Goal: Obtain resource: Download file/media

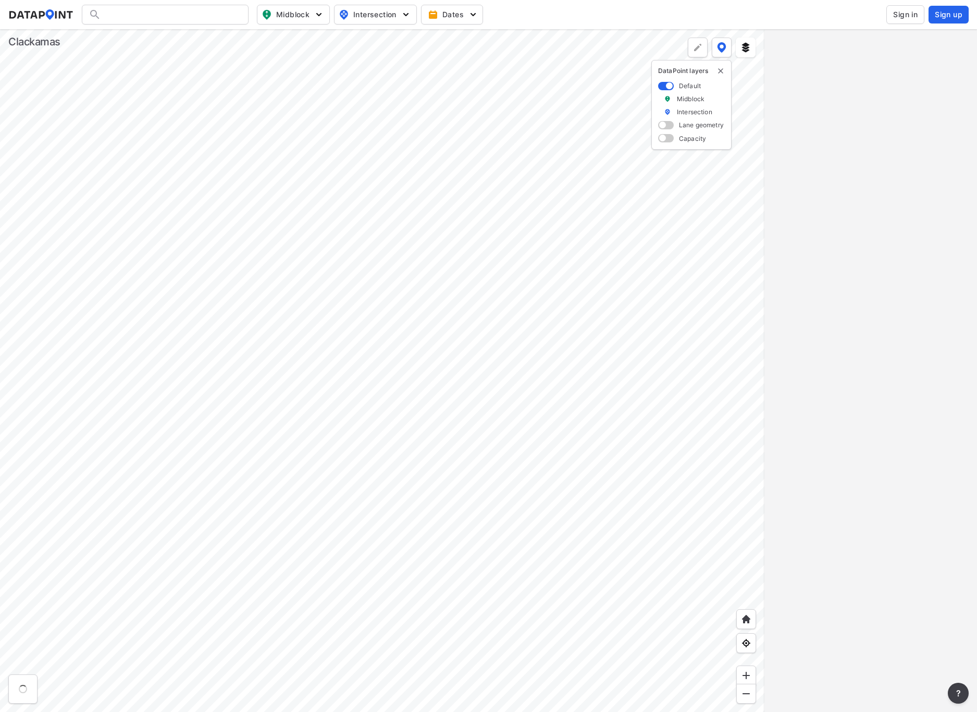
click at [902, 19] on span "Sign in" at bounding box center [906, 14] width 25 height 10
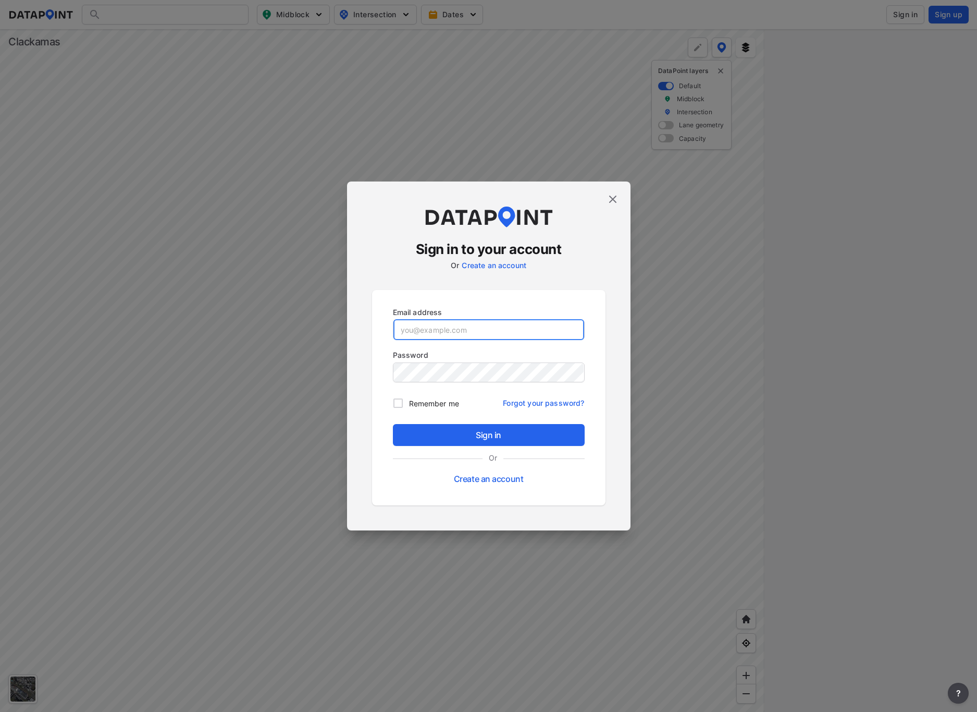
type input "[EMAIL_ADDRESS][DOMAIN_NAME]"
click at [505, 432] on span "Sign in" at bounding box center [488, 435] width 175 height 13
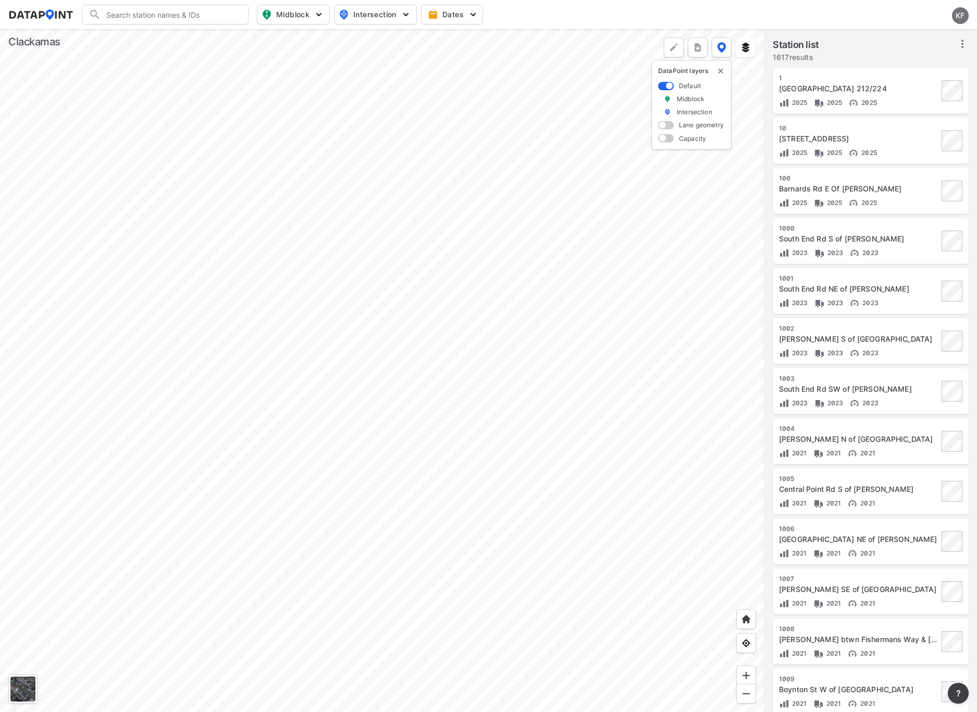
click at [358, 337] on div at bounding box center [382, 370] width 765 height 682
click at [649, 410] on div at bounding box center [382, 370] width 765 height 682
click at [309, 227] on div at bounding box center [382, 370] width 765 height 682
click at [527, 270] on div at bounding box center [382, 370] width 765 height 682
click at [316, 275] on div at bounding box center [382, 370] width 765 height 682
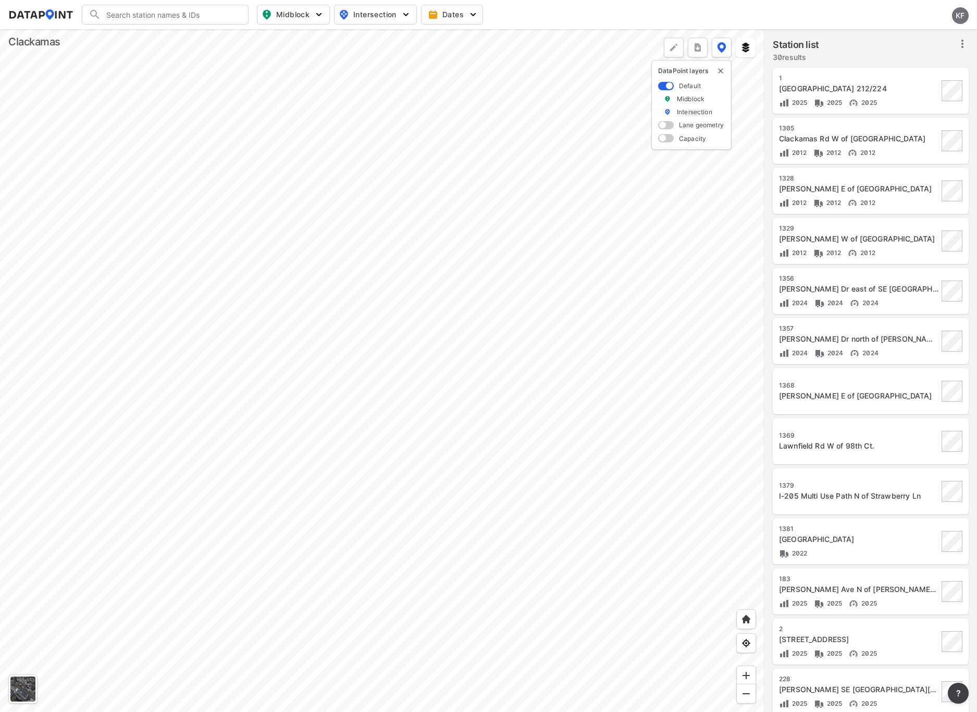
click at [634, 434] on div at bounding box center [382, 370] width 765 height 682
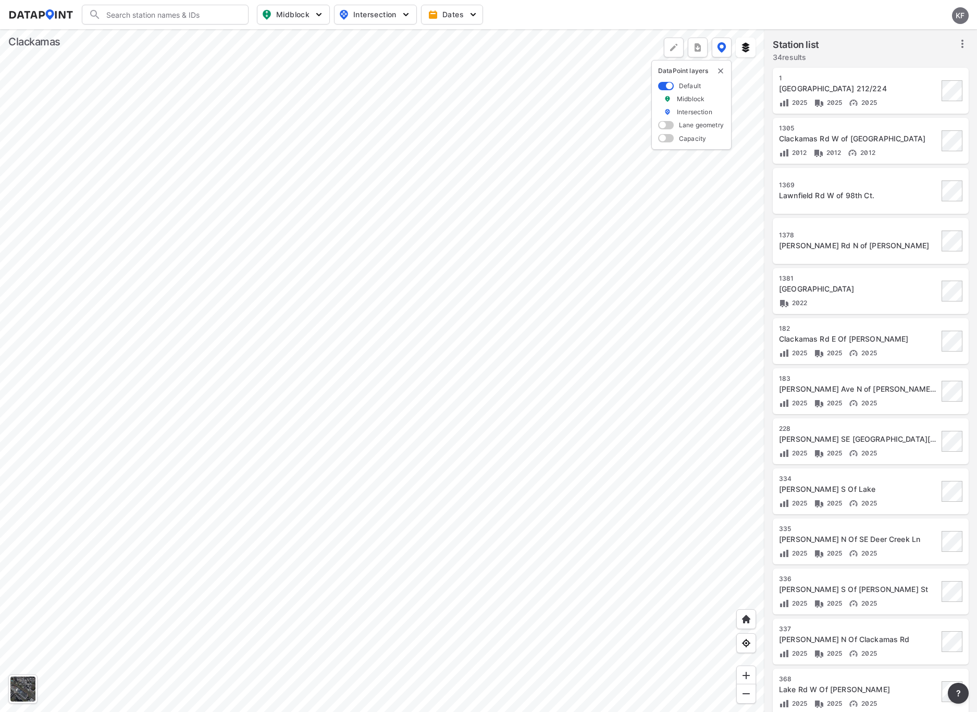
click at [394, 335] on div at bounding box center [382, 370] width 765 height 682
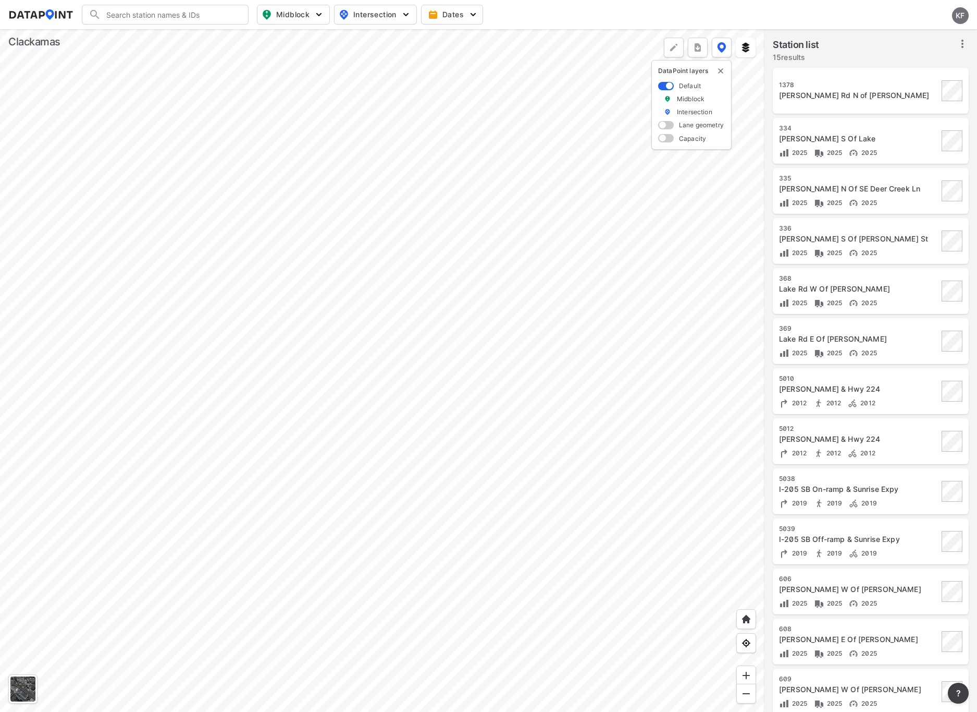
click at [545, 304] on div at bounding box center [382, 370] width 765 height 682
click at [487, 376] on div at bounding box center [382, 370] width 765 height 682
click at [327, 334] on div at bounding box center [382, 370] width 765 height 682
click at [225, 310] on div at bounding box center [382, 370] width 765 height 682
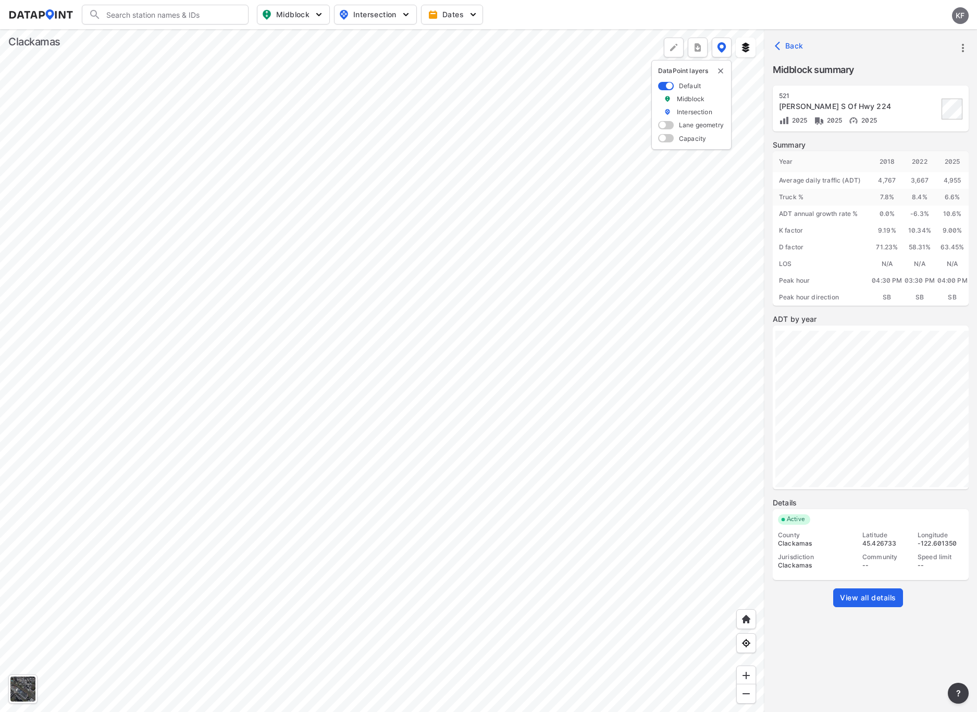
click at [882, 592] on span "View all details" at bounding box center [868, 597] width 56 height 10
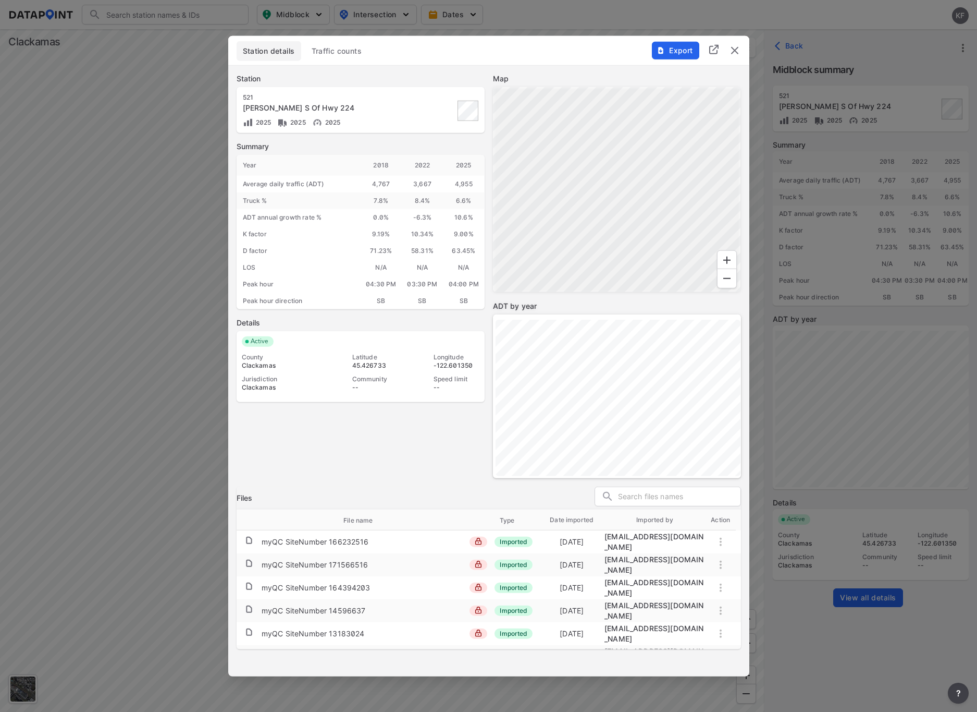
click at [679, 50] on span "Export" at bounding box center [675, 50] width 35 height 10
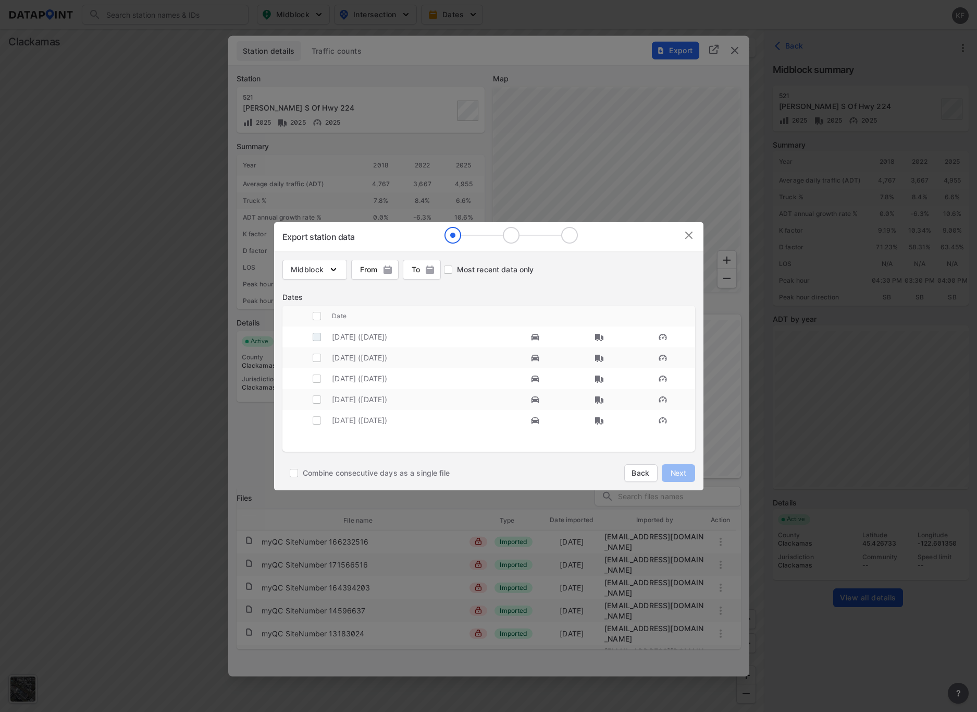
click at [316, 334] on input "decorative checkbox" at bounding box center [317, 337] width 20 height 20
checkbox input "true"
click at [677, 472] on span "Next" at bounding box center [678, 473] width 21 height 10
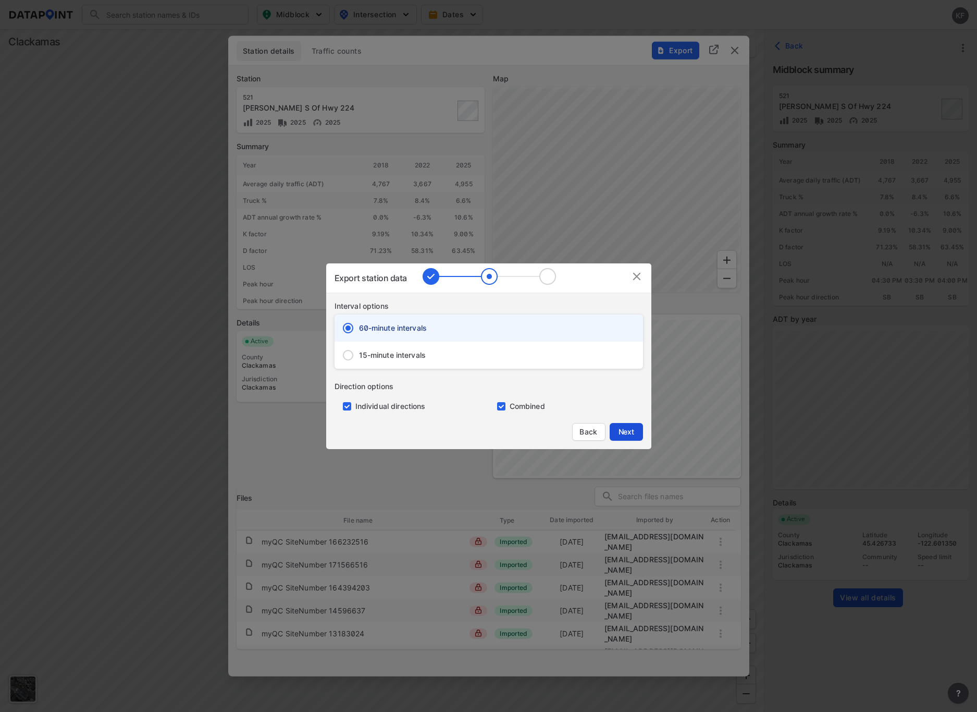
click at [620, 433] on span "Next" at bounding box center [626, 431] width 21 height 10
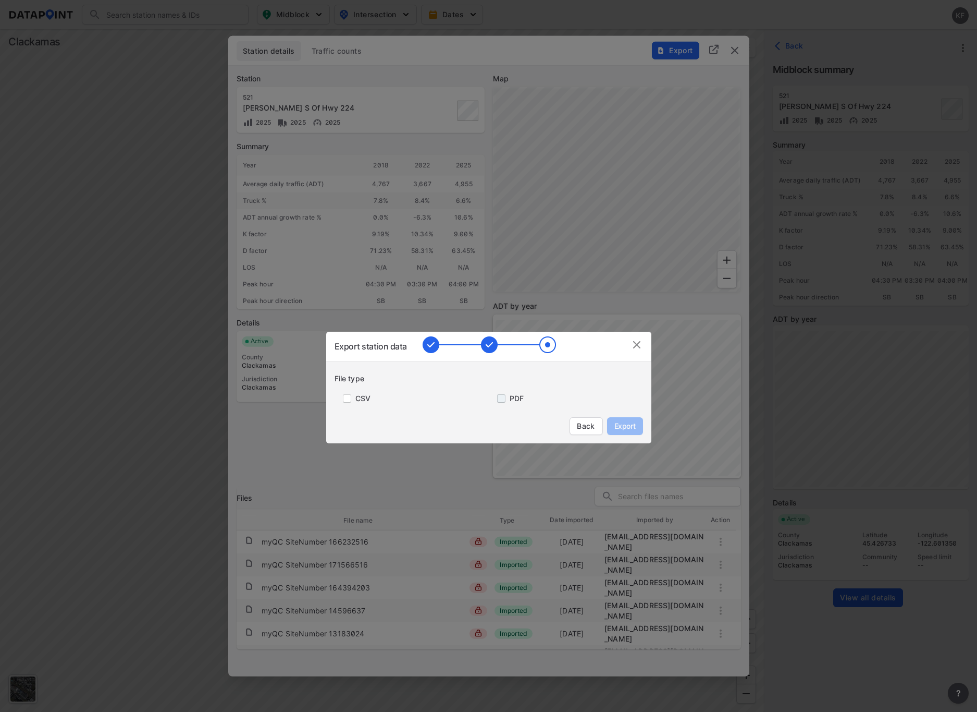
click at [501, 400] on input "primary checkbox" at bounding box center [499, 398] width 21 height 8
checkbox input "true"
click at [633, 423] on span "Export" at bounding box center [625, 426] width 23 height 10
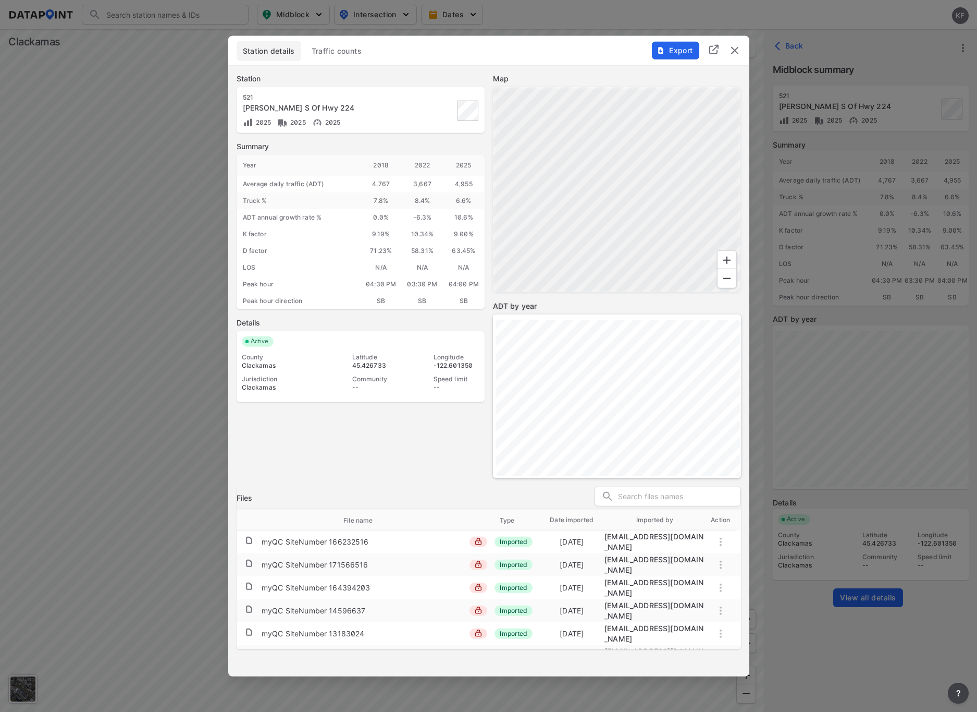
click at [733, 50] on img "delete" at bounding box center [735, 50] width 13 height 13
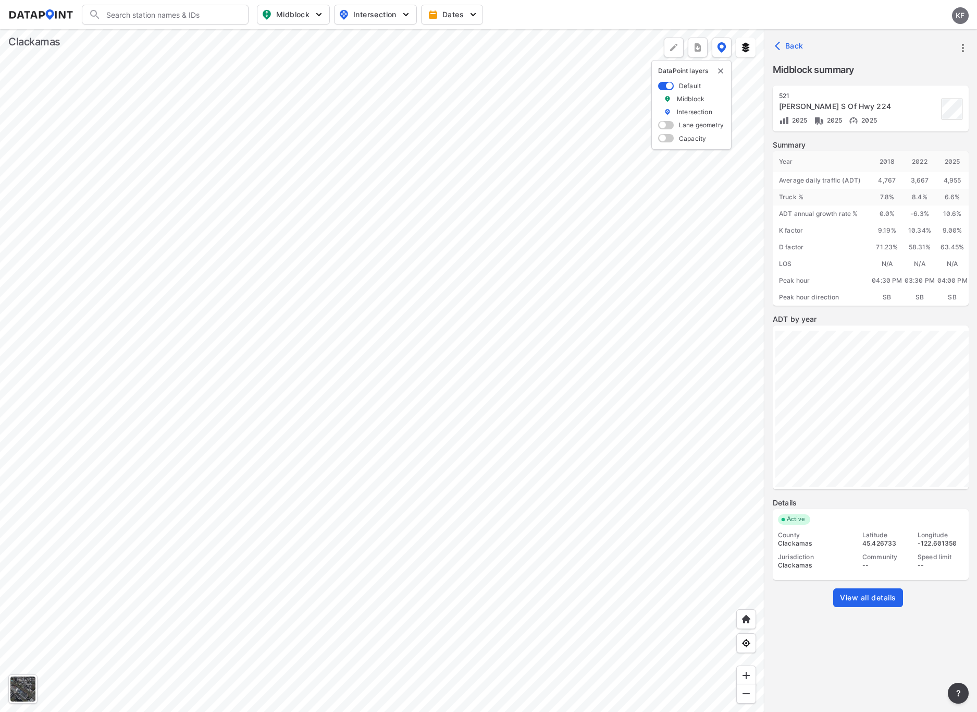
click at [385, 218] on div at bounding box center [382, 370] width 765 height 682
click at [297, 204] on div at bounding box center [382, 370] width 765 height 682
click at [314, 469] on div at bounding box center [382, 370] width 765 height 682
click at [326, 271] on div at bounding box center [382, 370] width 765 height 682
click at [288, 436] on div at bounding box center [382, 370] width 765 height 682
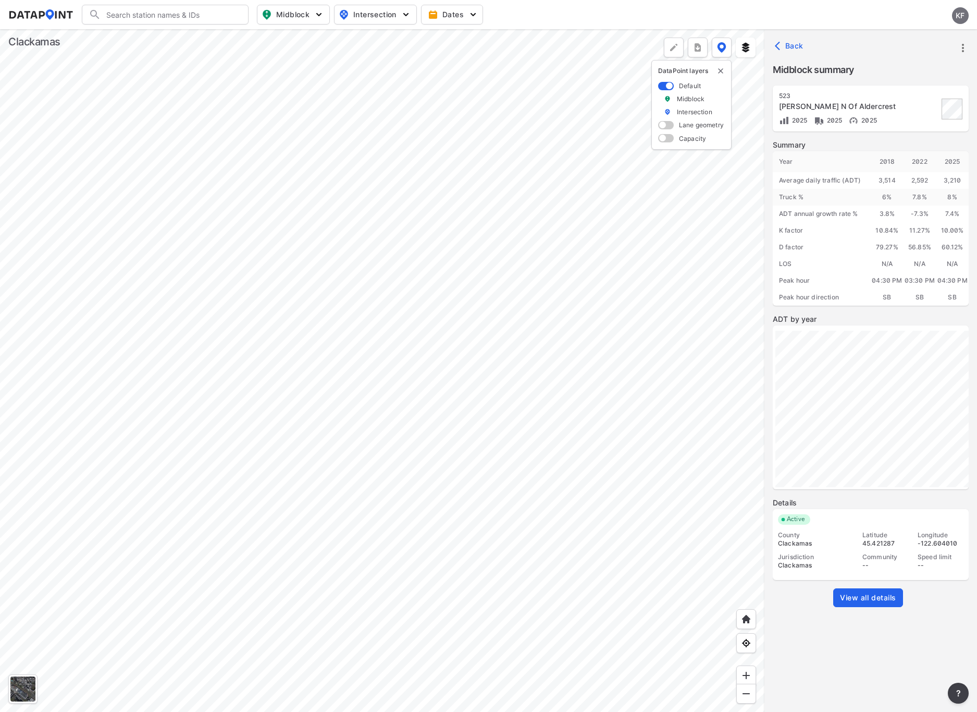
click at [880, 593] on span "View all details" at bounding box center [868, 597] width 56 height 10
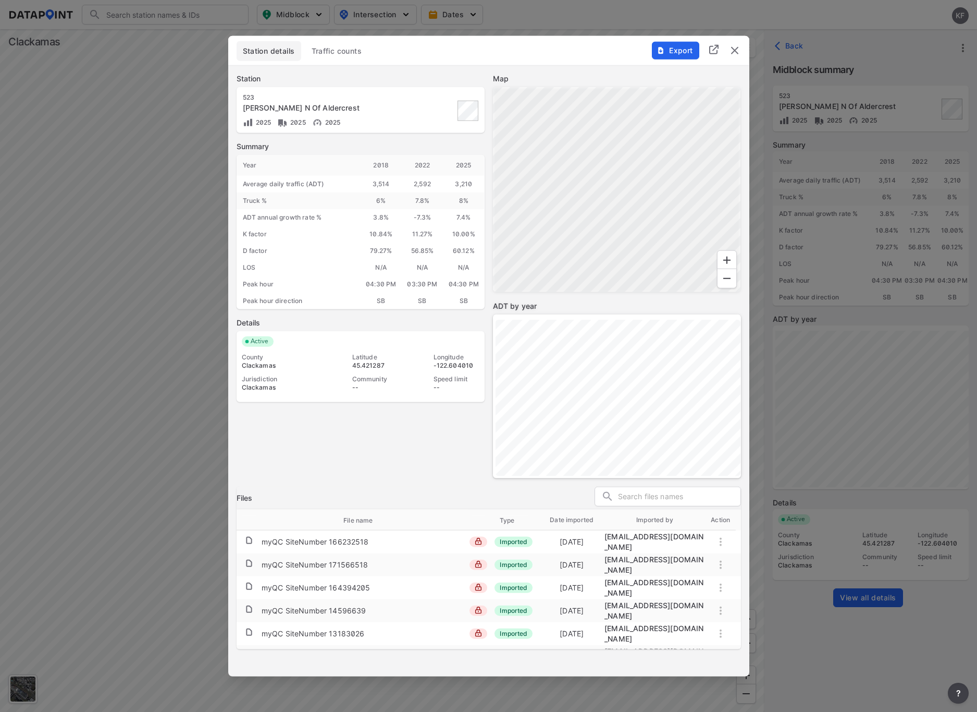
click at [676, 53] on span "Export" at bounding box center [675, 50] width 35 height 10
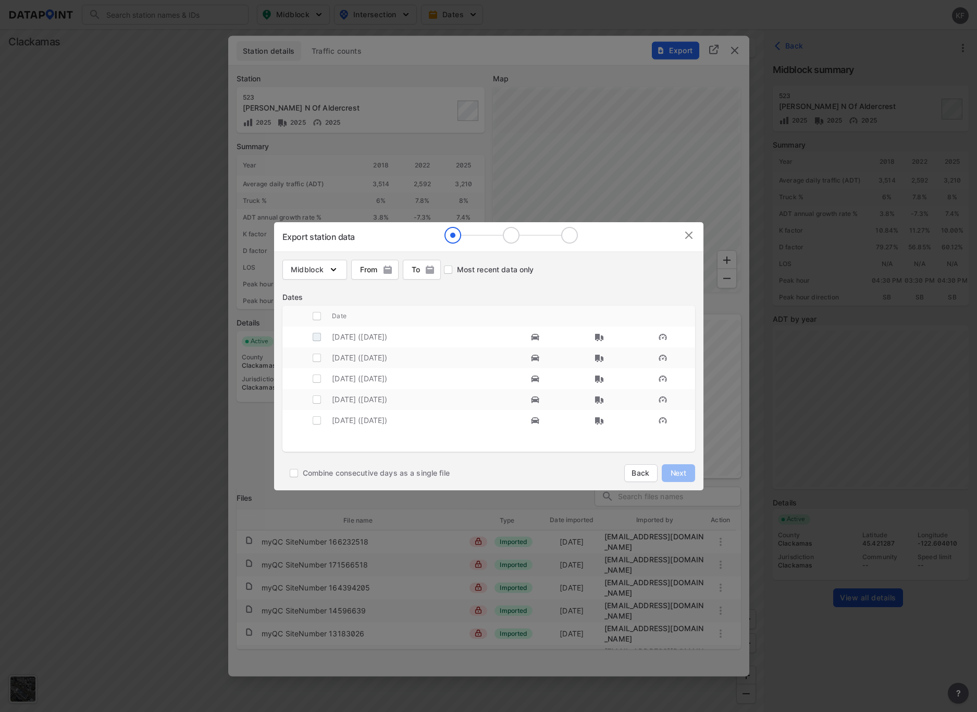
click at [316, 337] on input "decorative checkbox" at bounding box center [317, 337] width 20 height 20
checkbox input "true"
click at [686, 475] on span "Next" at bounding box center [678, 473] width 21 height 10
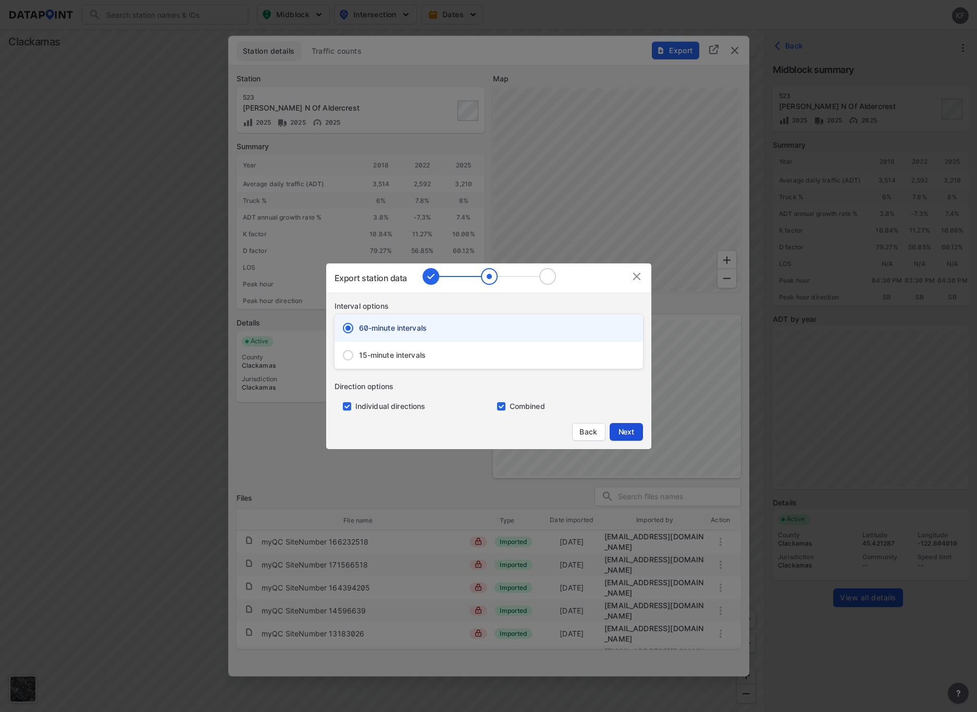
click at [623, 439] on button "Next" at bounding box center [626, 432] width 33 height 18
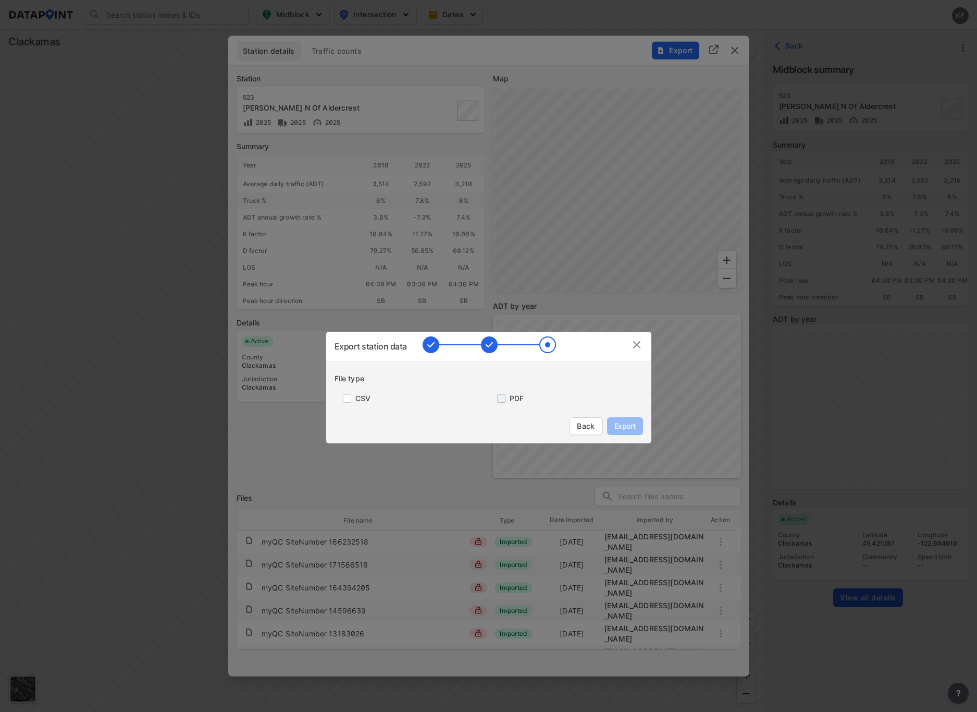
click at [501, 397] on input "primary checkbox" at bounding box center [499, 398] width 21 height 8
checkbox input "true"
click at [637, 432] on button "Export" at bounding box center [625, 426] width 36 height 18
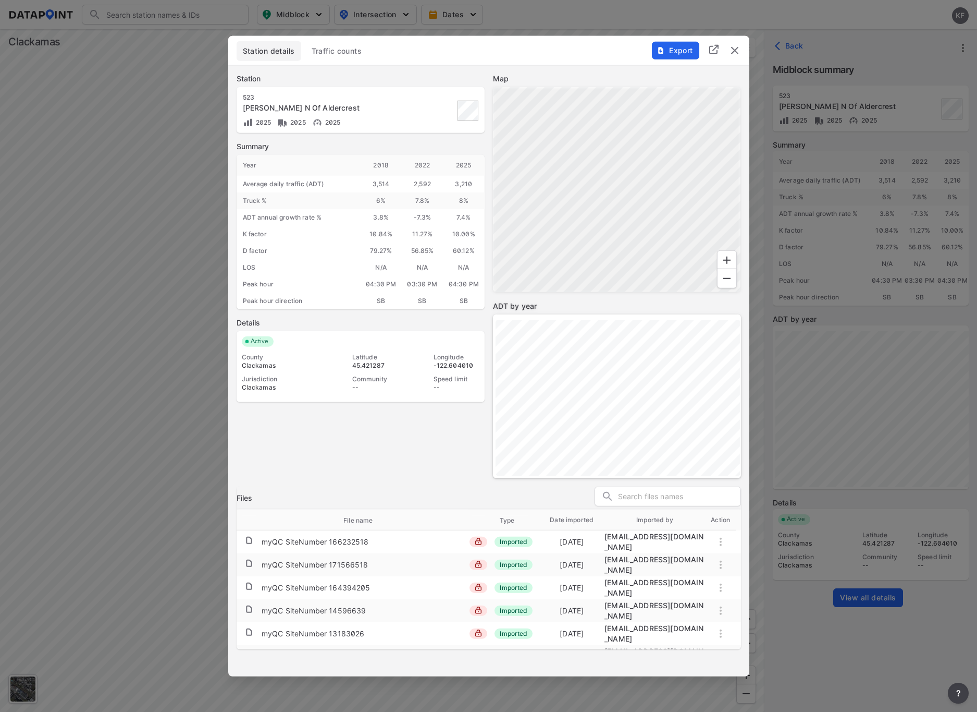
click at [733, 51] on img "delete" at bounding box center [735, 50] width 13 height 13
